Goal: Transaction & Acquisition: Purchase product/service

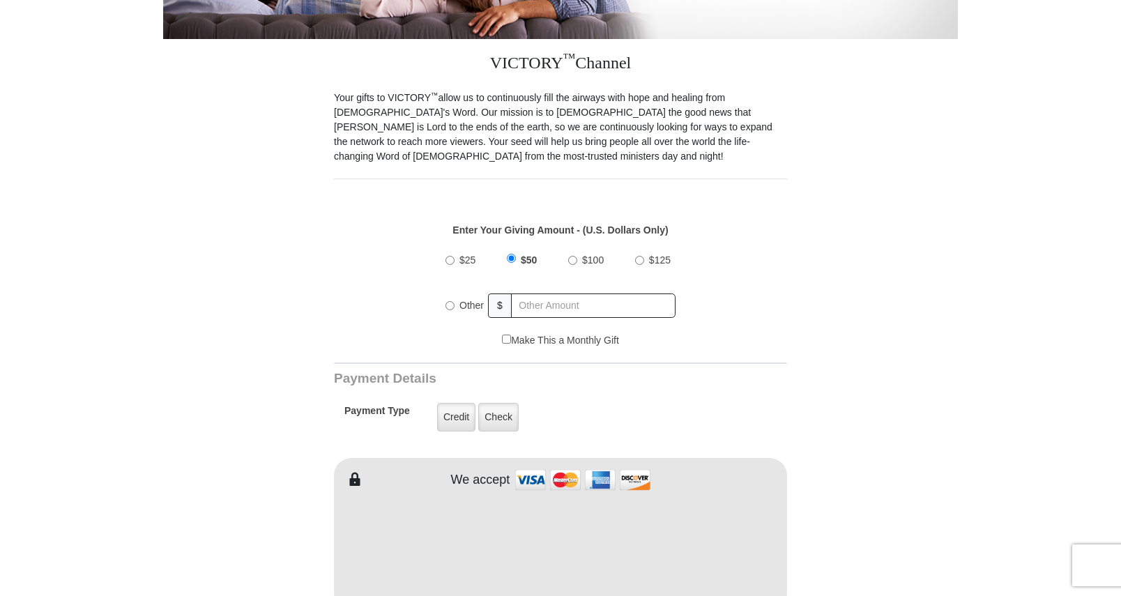
scroll to position [349, 0]
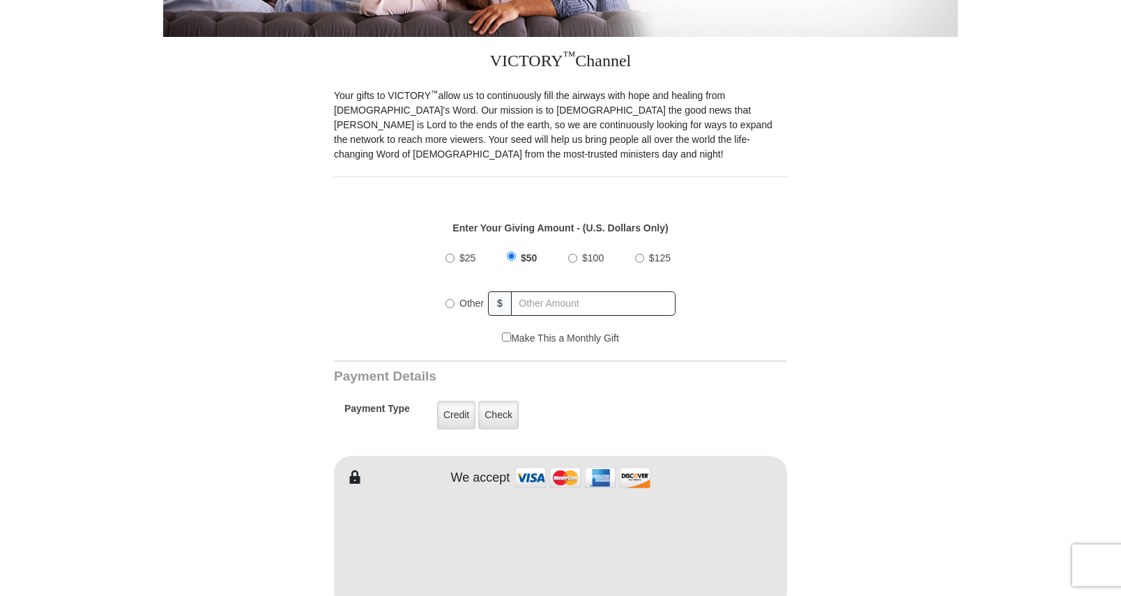
click at [449, 299] on input "Other" at bounding box center [450, 303] width 9 height 9
radio input "true"
type input "20"
type input "[PERSON_NAME]"
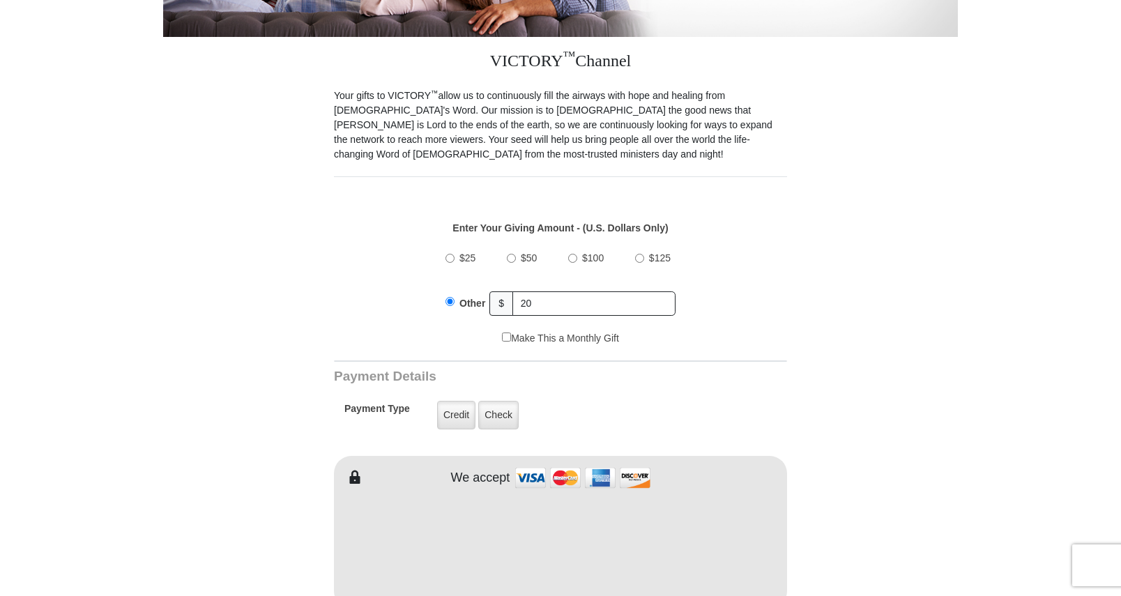
type input "[EMAIL_ADDRESS][DOMAIN_NAME]"
type input "[STREET_ADDRESS]"
type input "[GEOGRAPHIC_DATA]"
select select "MO"
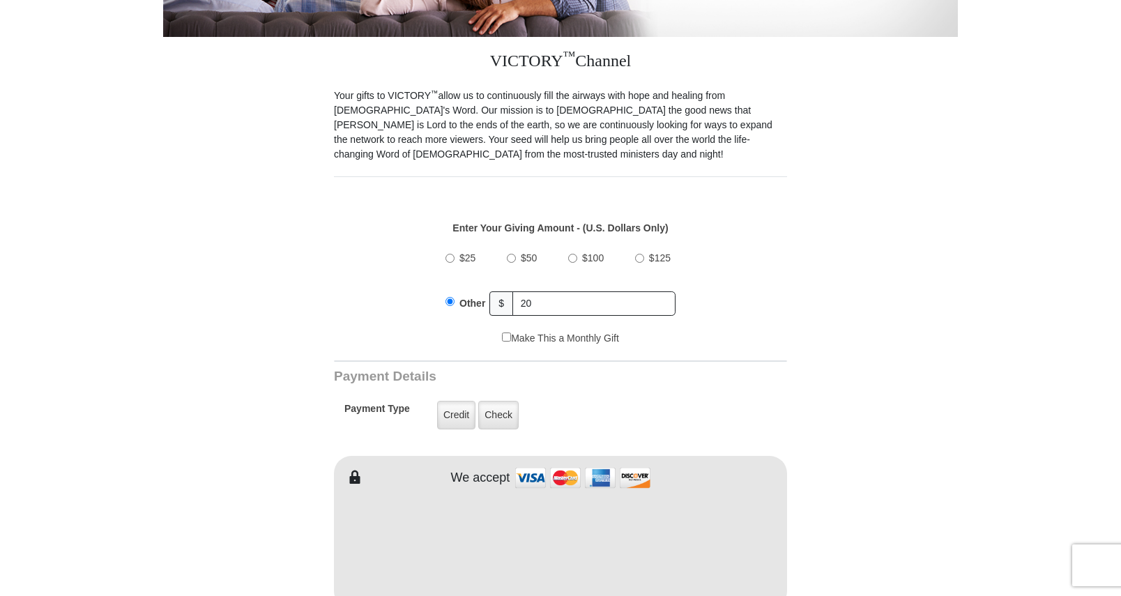
type input "65804"
type input "14175229731"
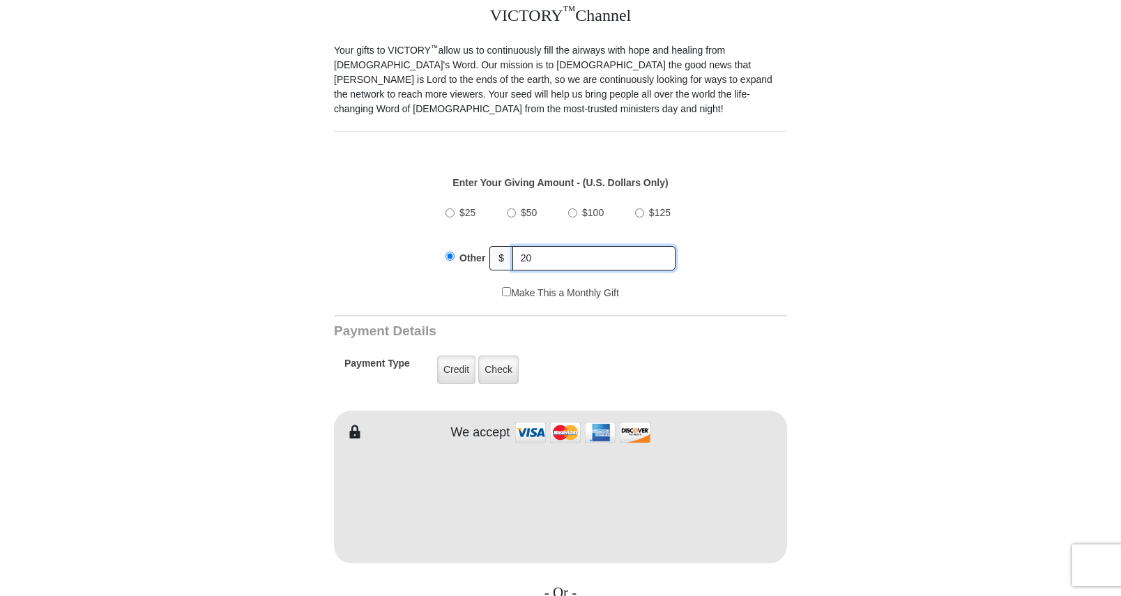
scroll to position [418, 0]
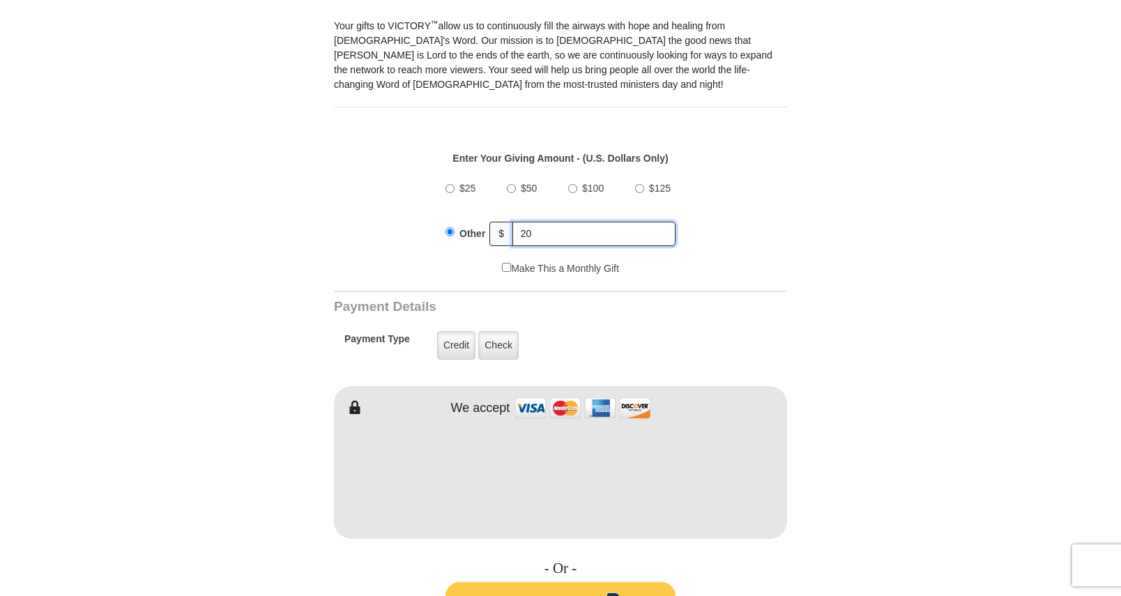
type input "20"
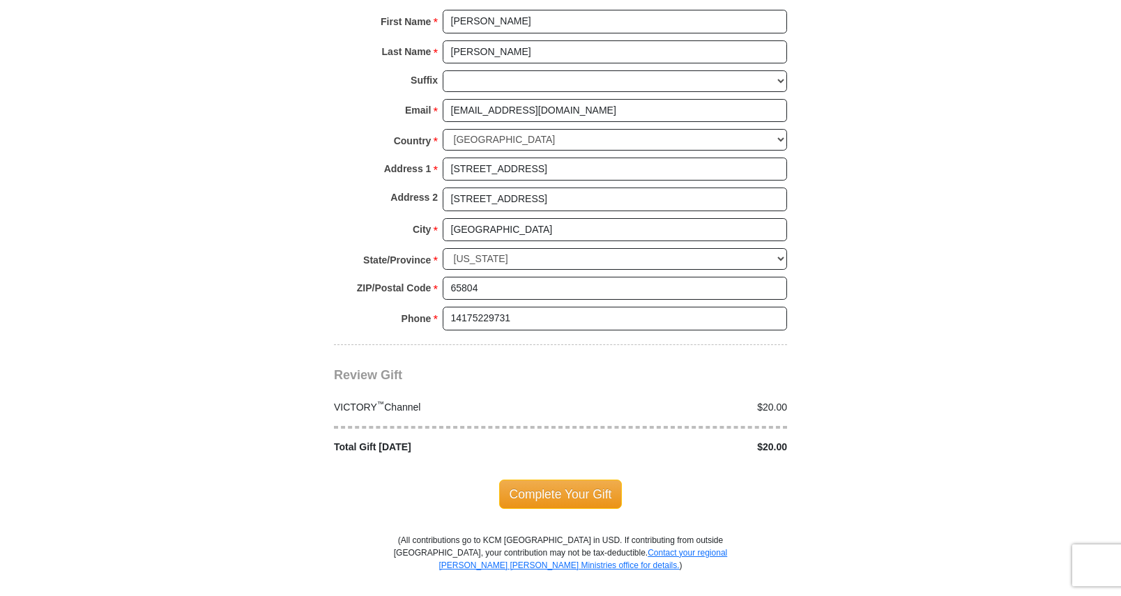
scroll to position [1185, 0]
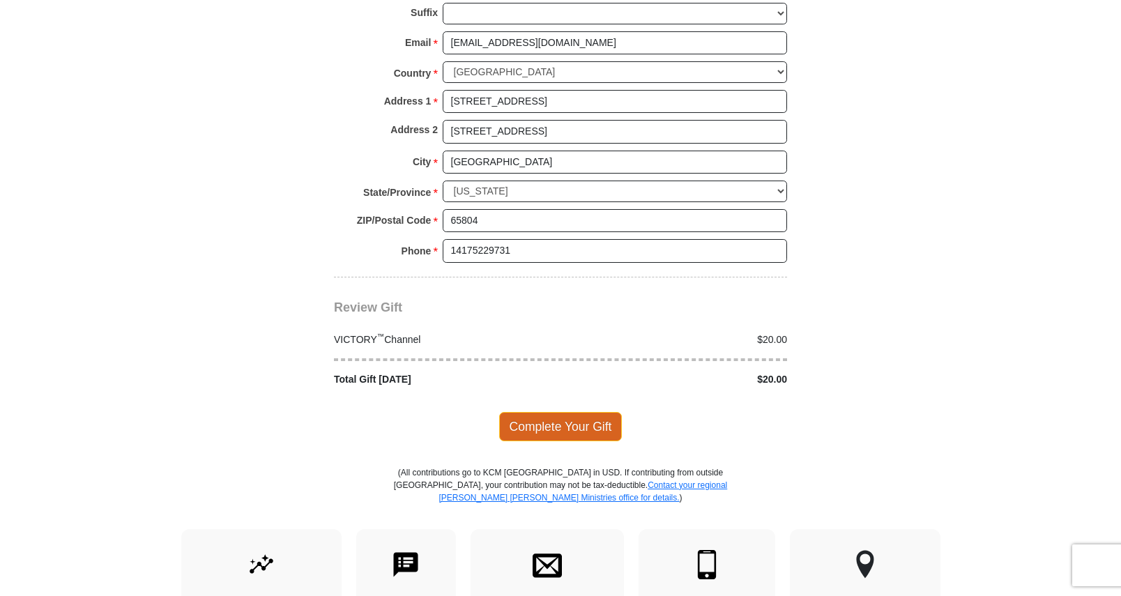
click at [564, 412] on span "Complete Your Gift" at bounding box center [560, 426] width 123 height 29
